Goal: Information Seeking & Learning: Learn about a topic

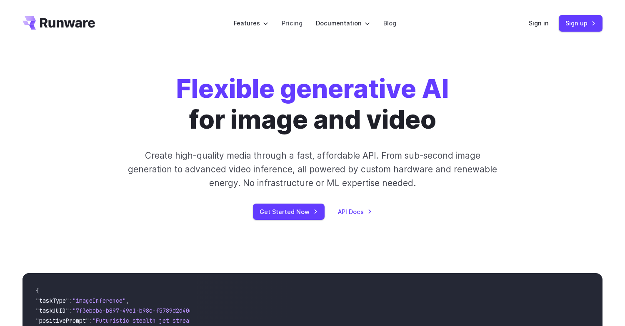
click at [295, 25] on link "Pricing" at bounding box center [292, 23] width 21 height 10
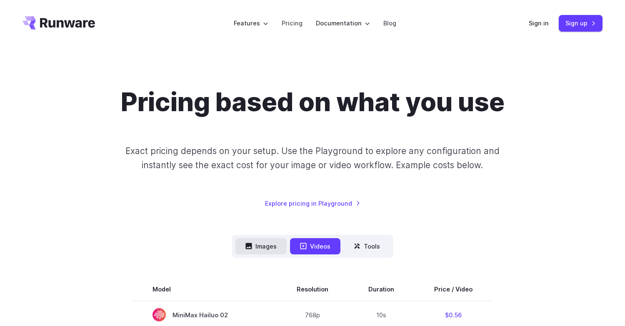
click at [273, 242] on button "Images" at bounding box center [260, 246] width 51 height 16
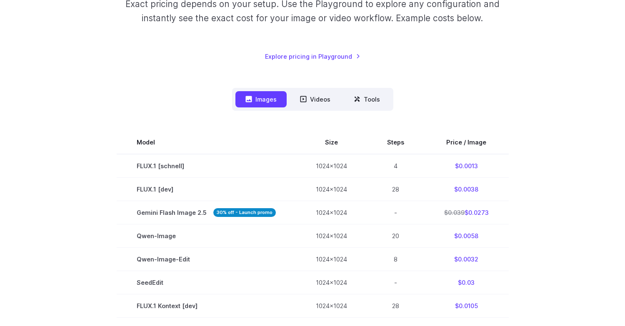
scroll to position [263, 0]
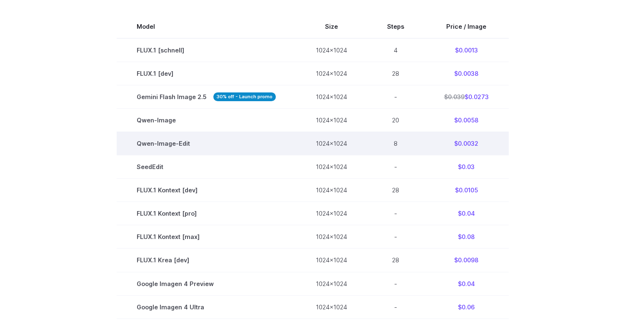
click at [458, 143] on td "$0.0032" at bounding box center [466, 143] width 85 height 23
